Goal: Use online tool/utility: Utilize a website feature to perform a specific function

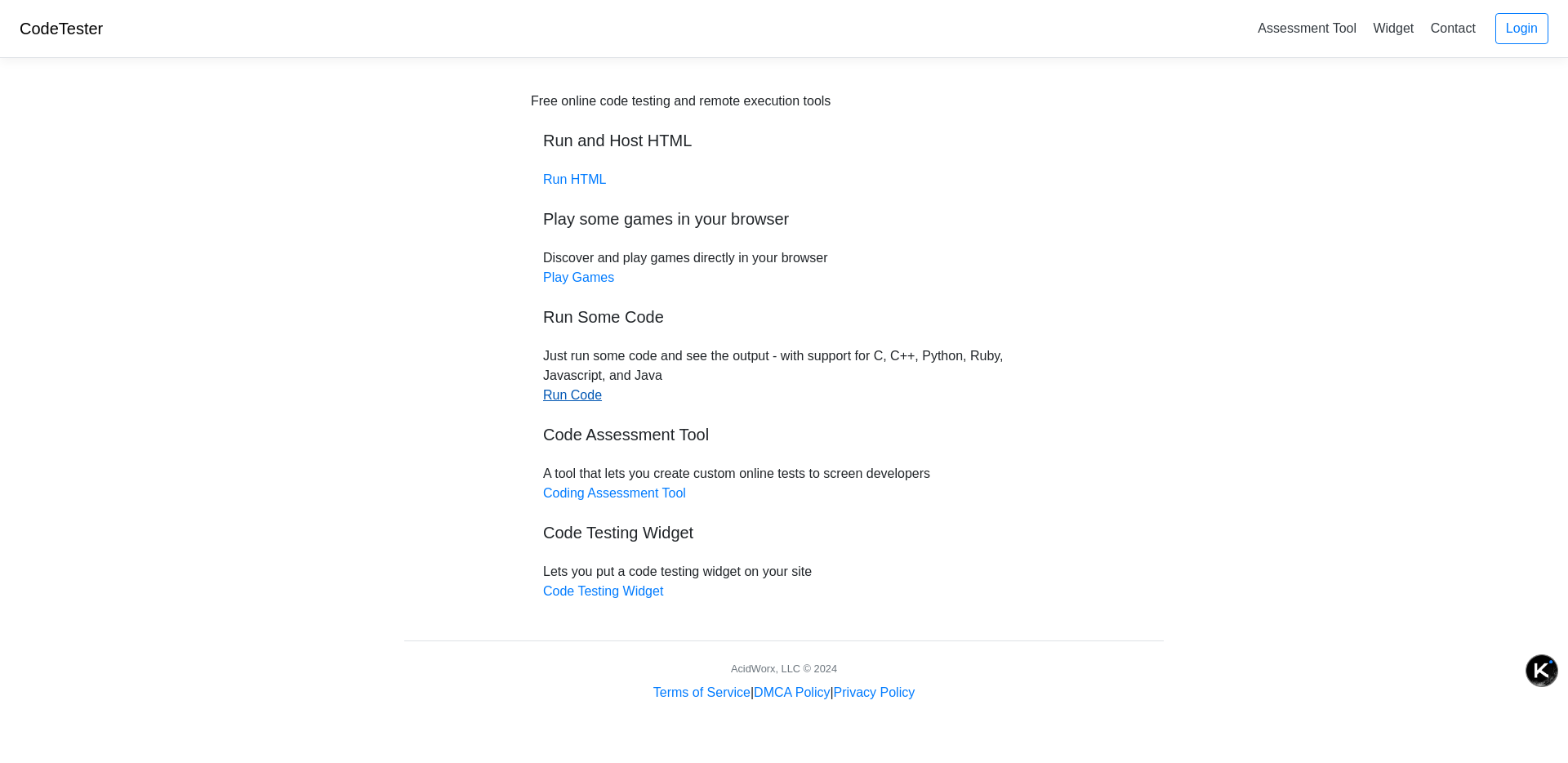
click at [581, 396] on link "Run Code" at bounding box center [572, 395] width 58 height 13
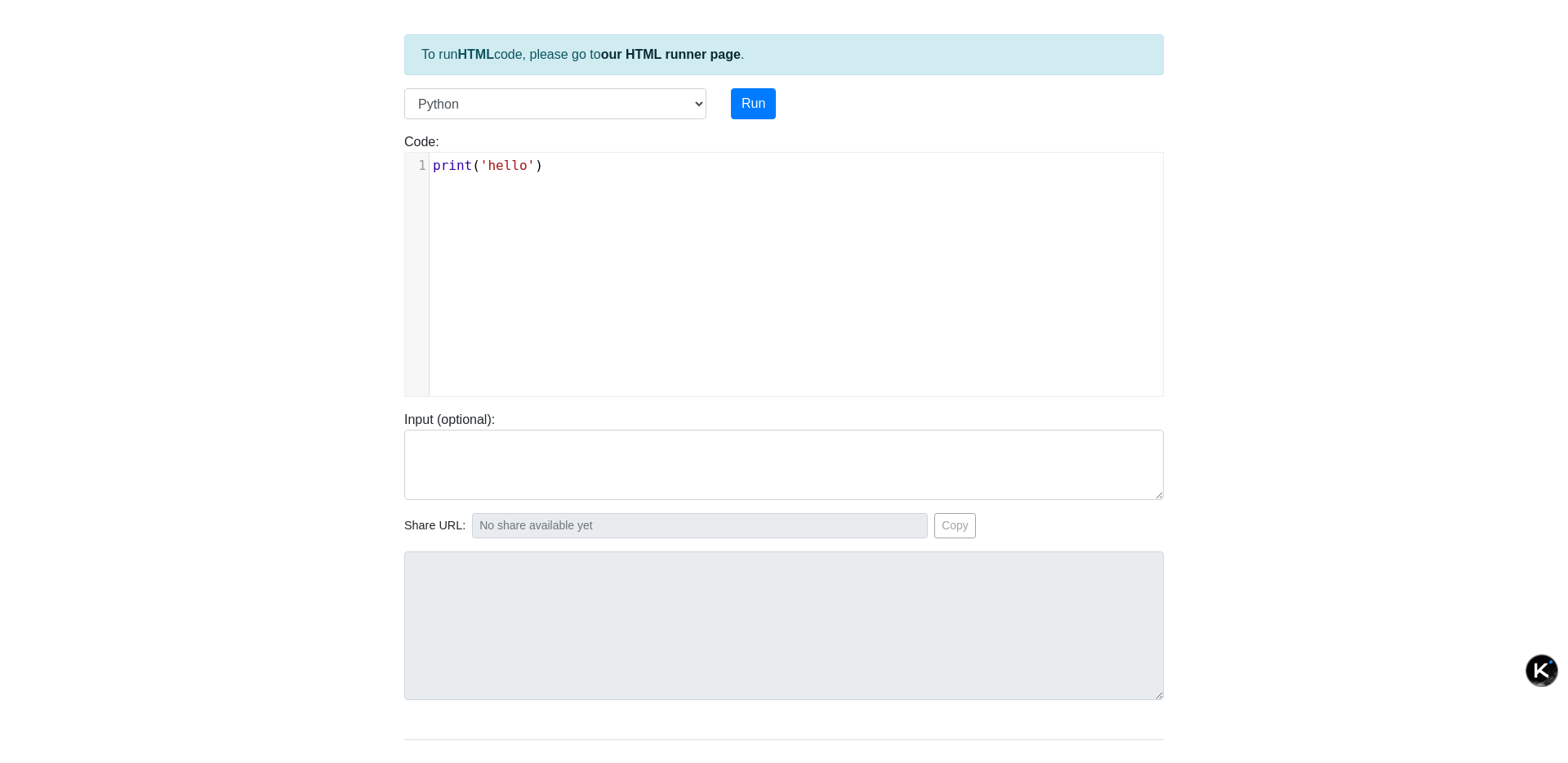
scroll to position [79, 0]
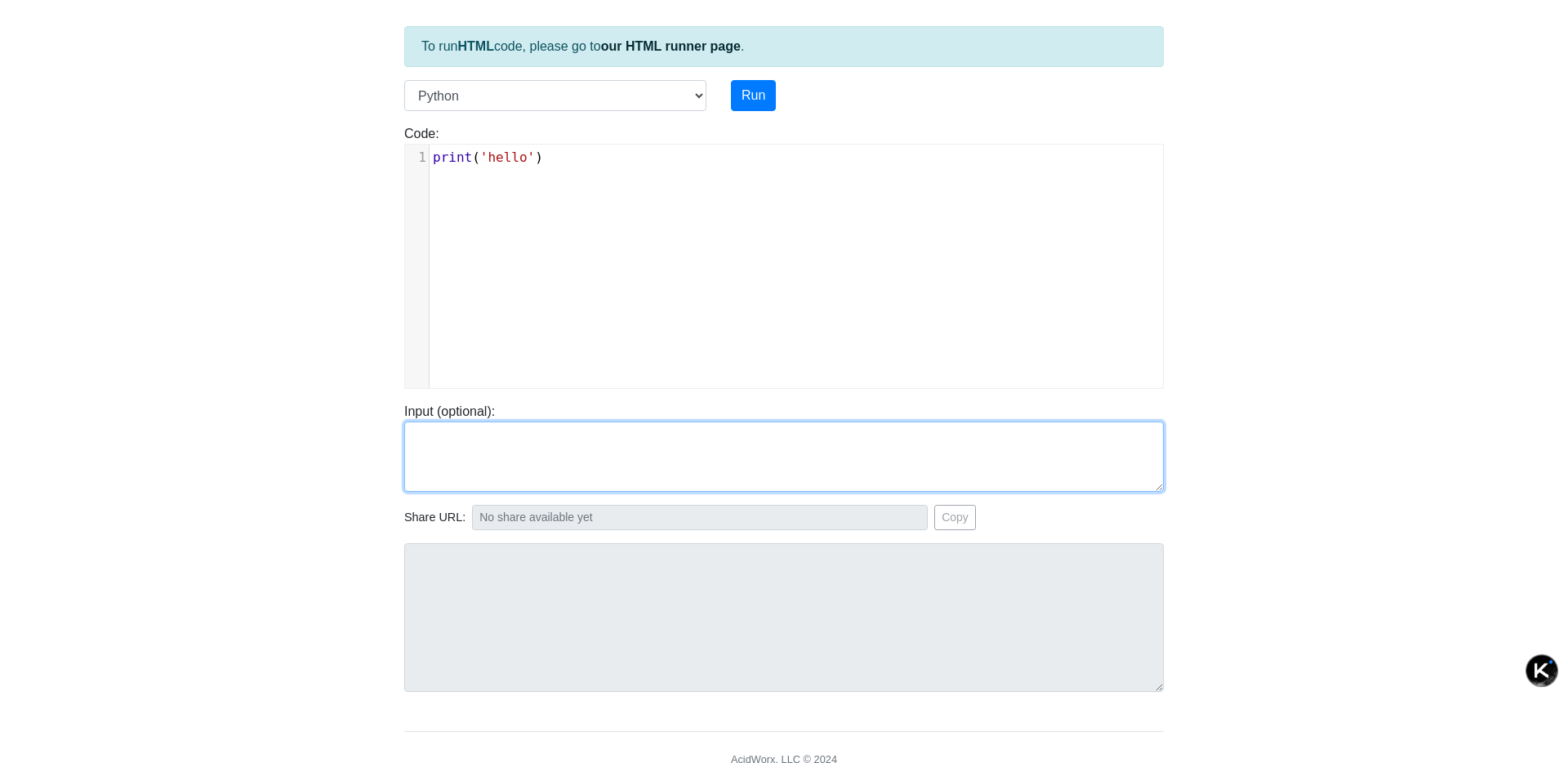
click at [644, 450] on textarea at bounding box center [784, 456] width 760 height 70
paste textarea "def fibonacci_series(n): """ Generate a Fibonacci series up to the nth number. …"
type textarea "def fibonacci_series(n): """ Generate a Fibonacci series up to the nth number. …"
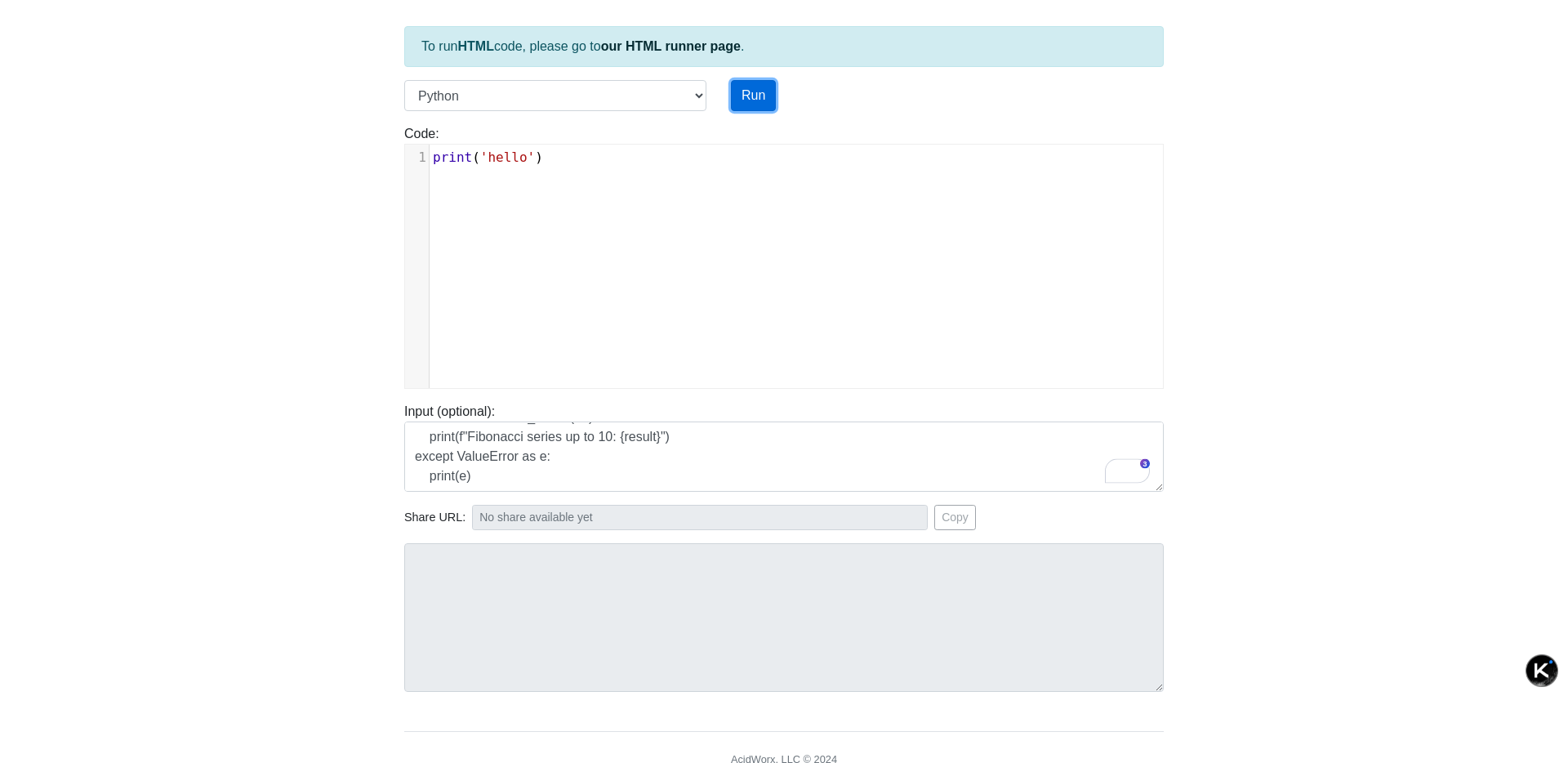
click at [744, 102] on button "Run" at bounding box center [753, 96] width 45 height 31
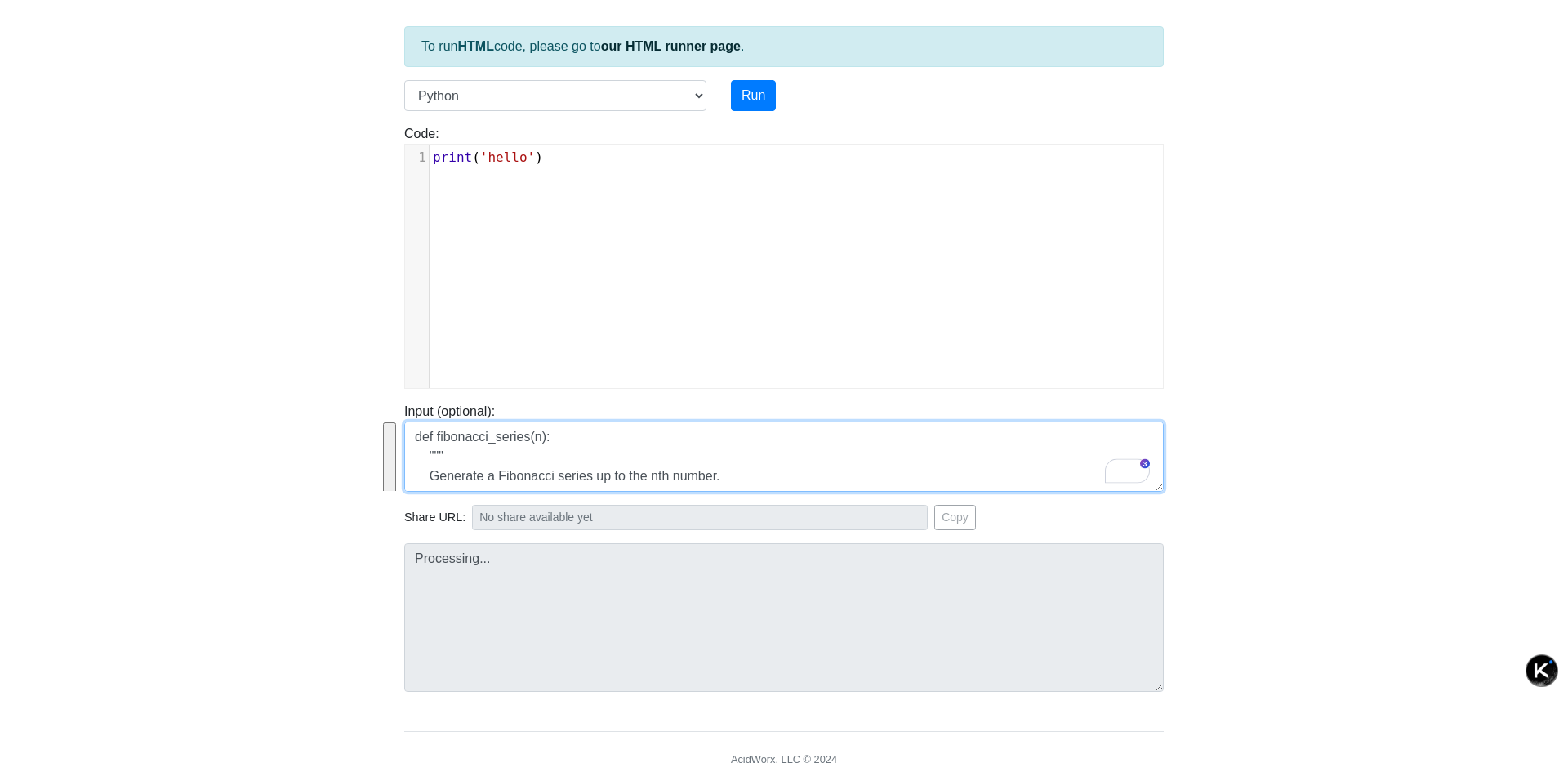
type input "https://codetester.io/runner?s=JrX0qGe2z8"
type textarea "Stdout: hello"
drag, startPoint x: 518, startPoint y: 478, endPoint x: 383, endPoint y: 351, distance: 185.3
click at [382, 351] on body "CodeTester Assessment Tool Widget Contact Login To run HTML code, please go to …" at bounding box center [784, 357] width 1568 height 871
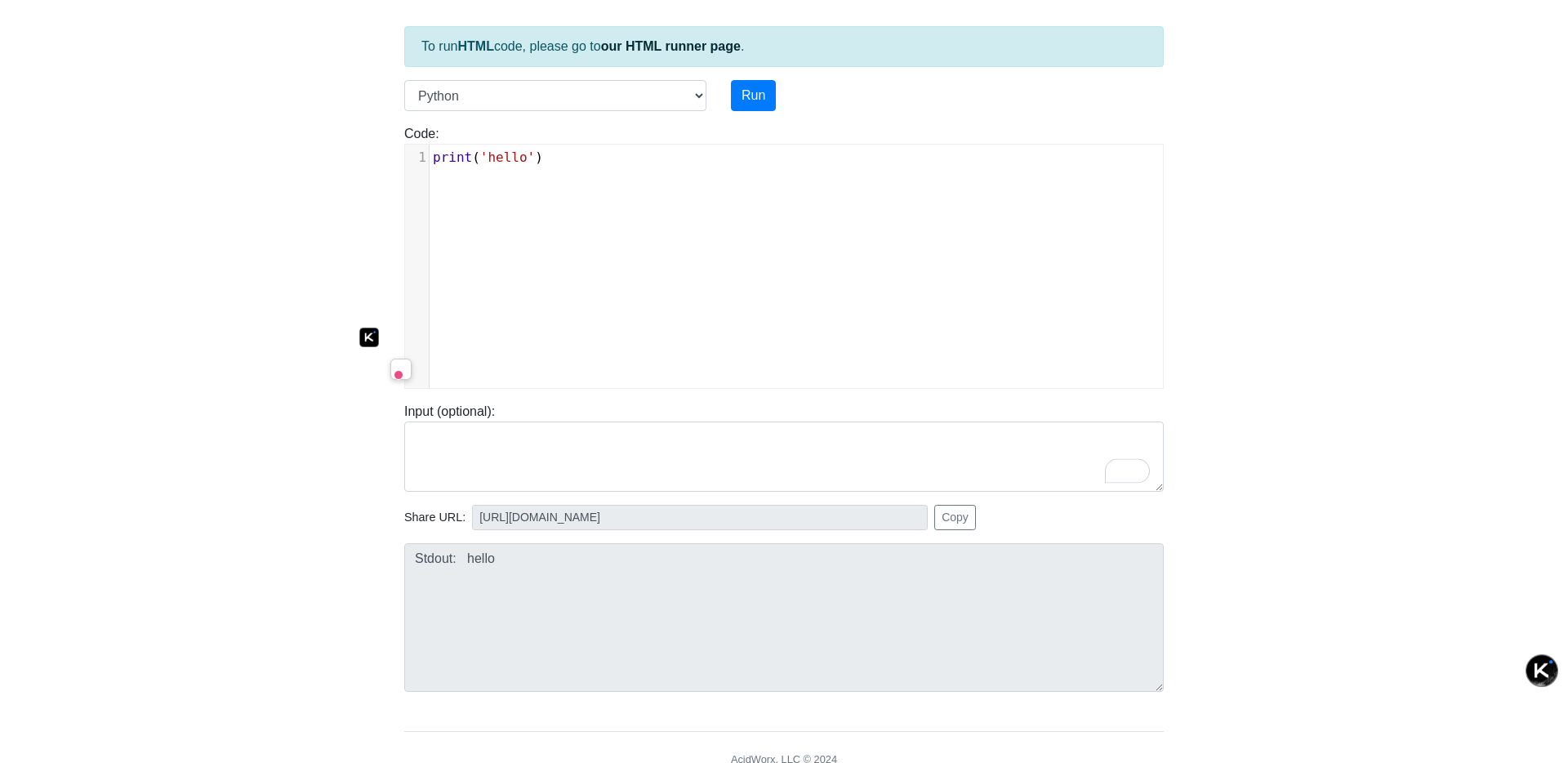
click at [661, 198] on div "xxxxxxxxxx 1 print ( 'hello' )" at bounding box center [796, 279] width 782 height 268
type textarea "print('hello')"
drag, startPoint x: 650, startPoint y: 165, endPoint x: 427, endPoint y: 165, distance: 223.0
click at [429, 165] on div "1 print ( 'hello' )" at bounding box center [796, 157] width 733 height 19
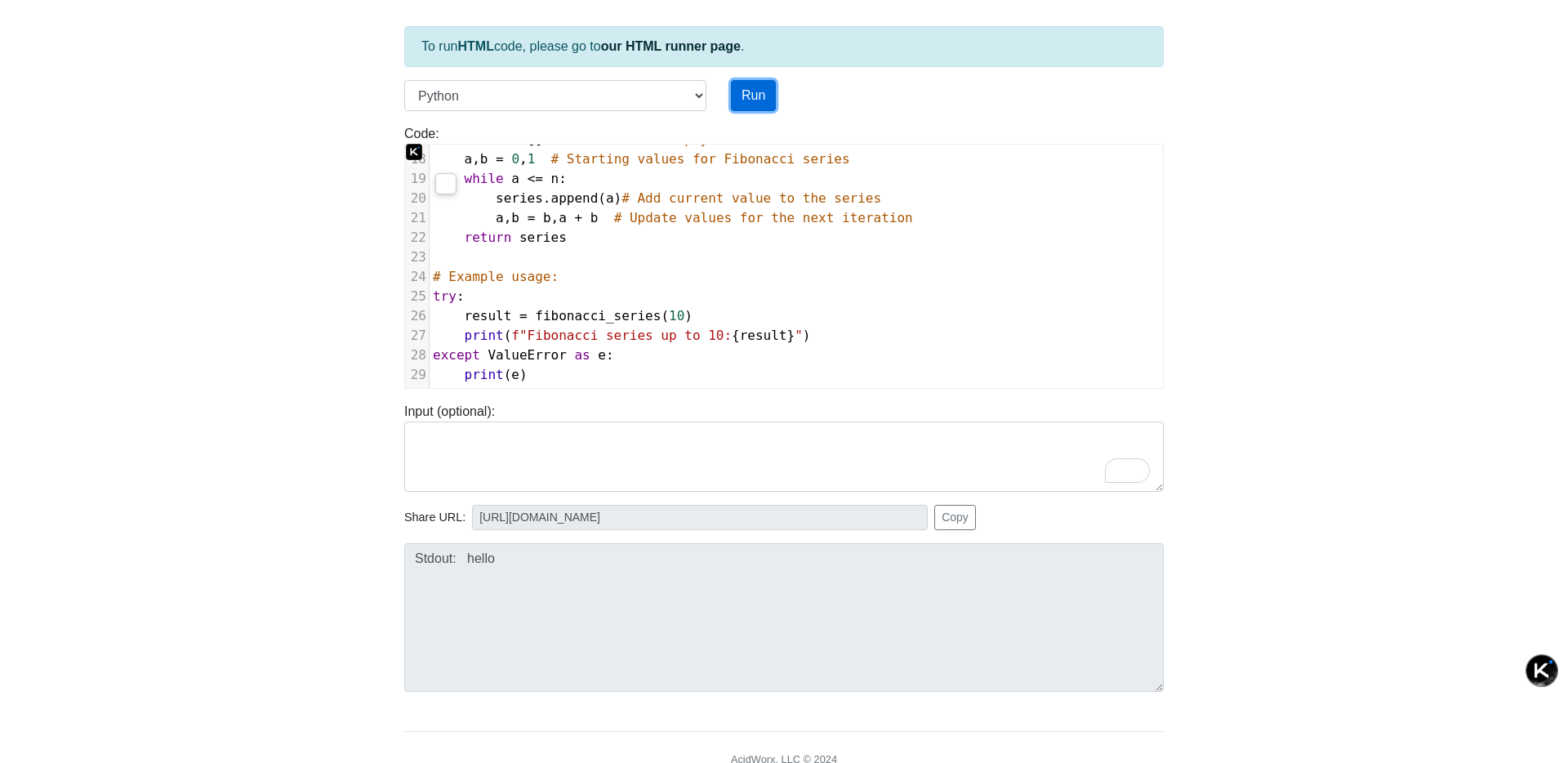
click at [760, 99] on button "Run" at bounding box center [753, 96] width 45 height 31
type input "https://codetester.io/runner?s=vYlrp9Mqzq"
type textarea "Stdout: Fibonacci series up to 10: [0, 1, 1, 2, 3, 5, 8]"
click at [868, 115] on div "Code: print('hello') print('hello') ​ x 1 def fibonacci_series ( n ): 2 """ 3 G…" at bounding box center [784, 250] width 784 height 278
click at [762, 97] on button "Run" at bounding box center [753, 96] width 45 height 31
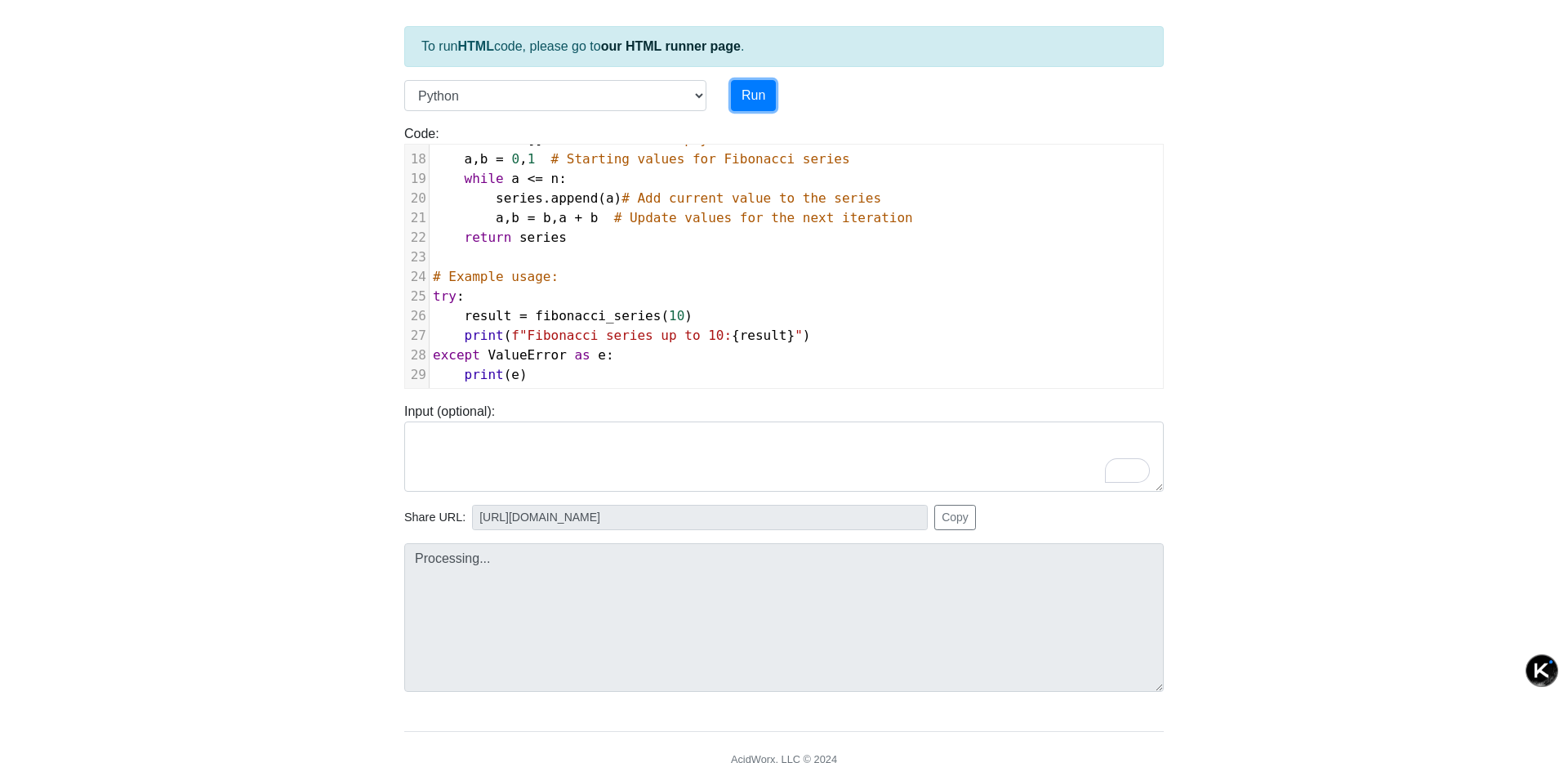
type input "https://codetester.io/runner?s=MRW4nLppXk"
type textarea "Stdout: Fibonacci series up to 10: [0, 1, 1, 2, 3, 5, 8]"
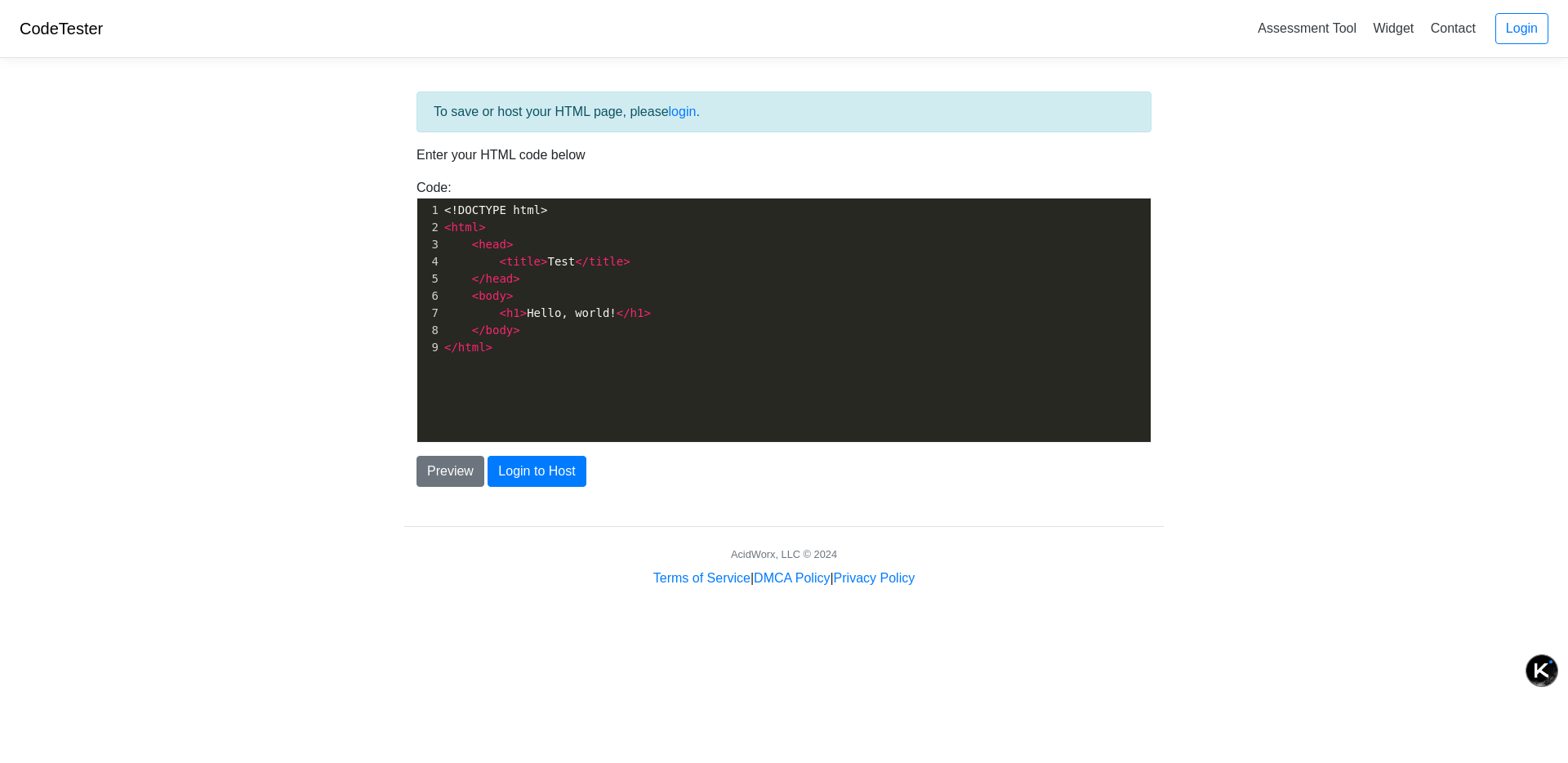
click at [533, 368] on div "xxxxxxxxxx 1 <!DOCTYPE html> 2 < html > 3 < head > 4 < title > Test </ title > …" at bounding box center [796, 333] width 758 height 268
click at [530, 357] on div "xxxxxxxxxx 1 <!DOCTYPE html> 2 < html > 3 < head > 4 < title > Test </ title > …" at bounding box center [796, 279] width 710 height 161
